Goal: Navigation & Orientation: Find specific page/section

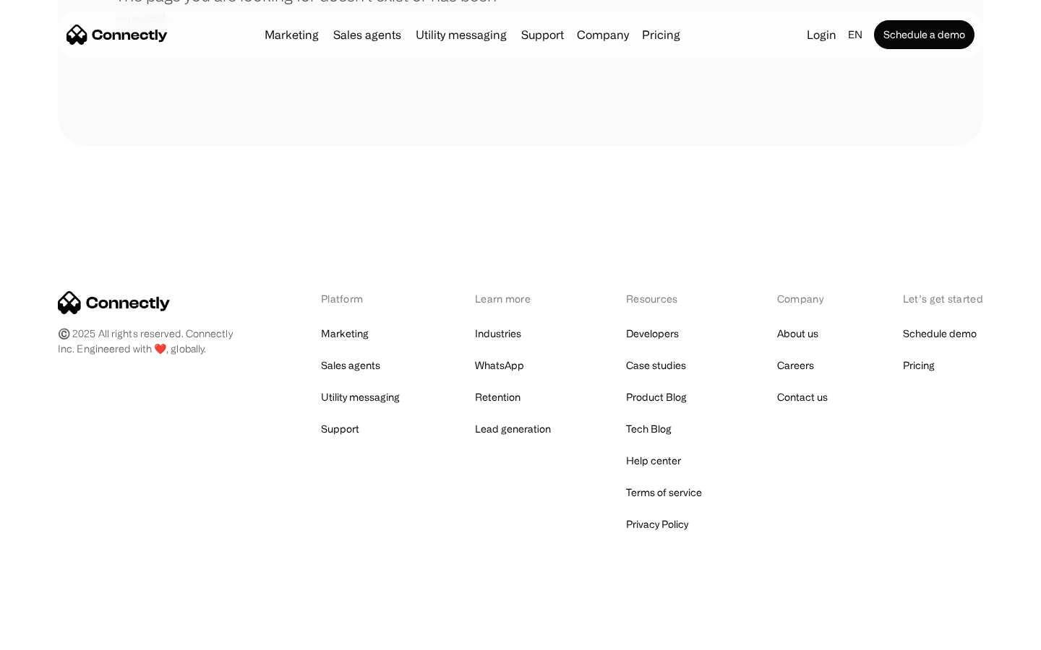
scroll to position [264, 0]
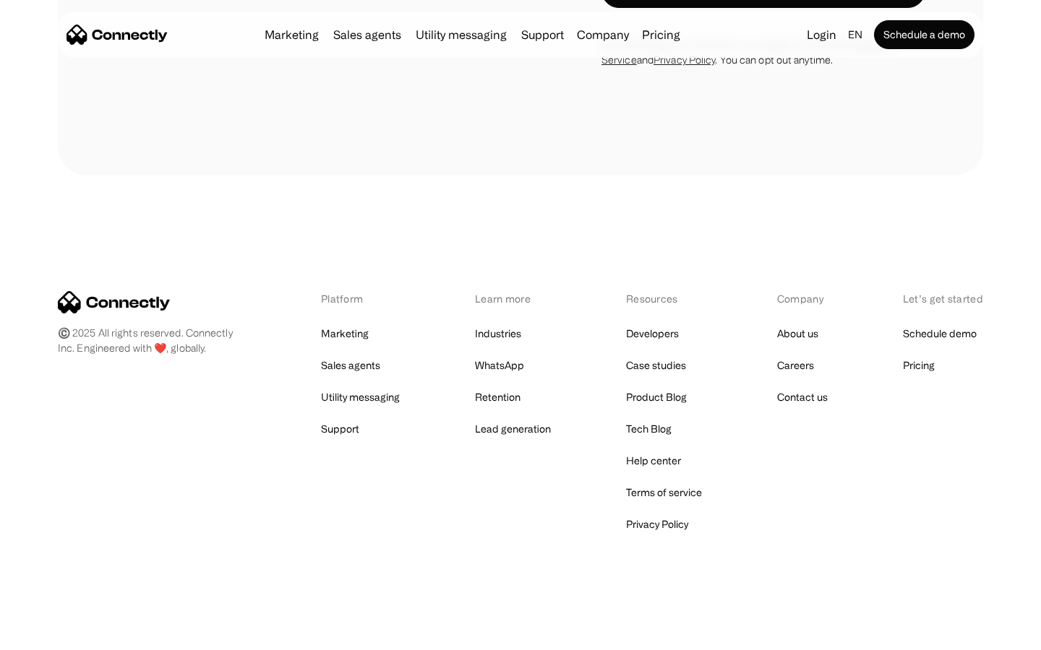
scroll to position [5670, 0]
